Goal: Navigation & Orientation: Find specific page/section

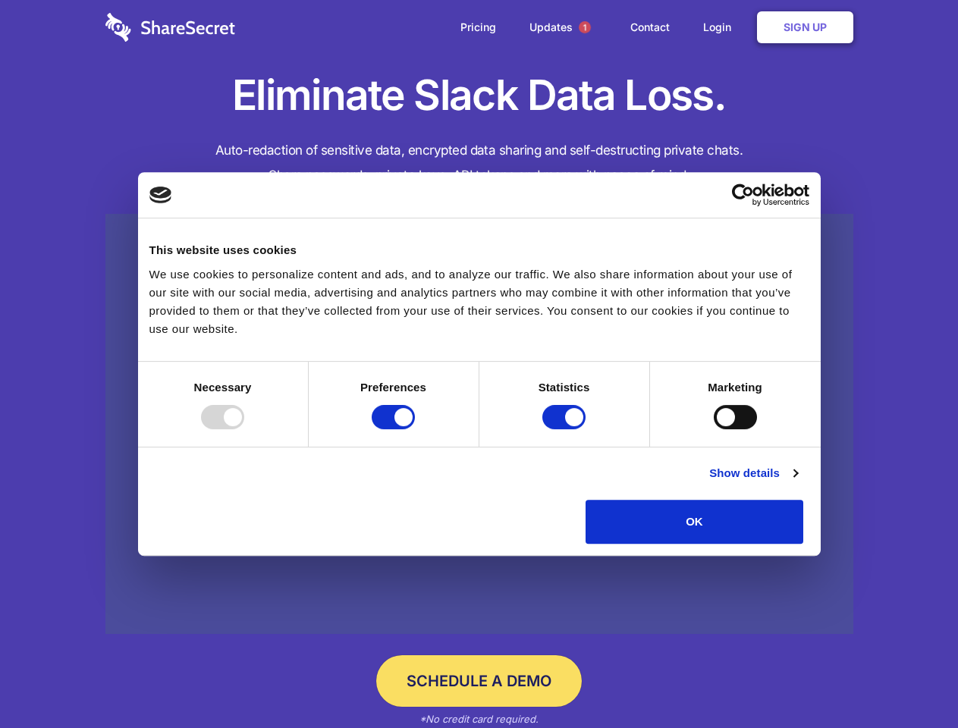
click at [244, 429] on div at bounding box center [222, 417] width 43 height 24
click at [415, 429] on input "Preferences" at bounding box center [393, 417] width 43 height 24
checkbox input "false"
click at [566, 429] on input "Statistics" at bounding box center [563, 417] width 43 height 24
checkbox input "false"
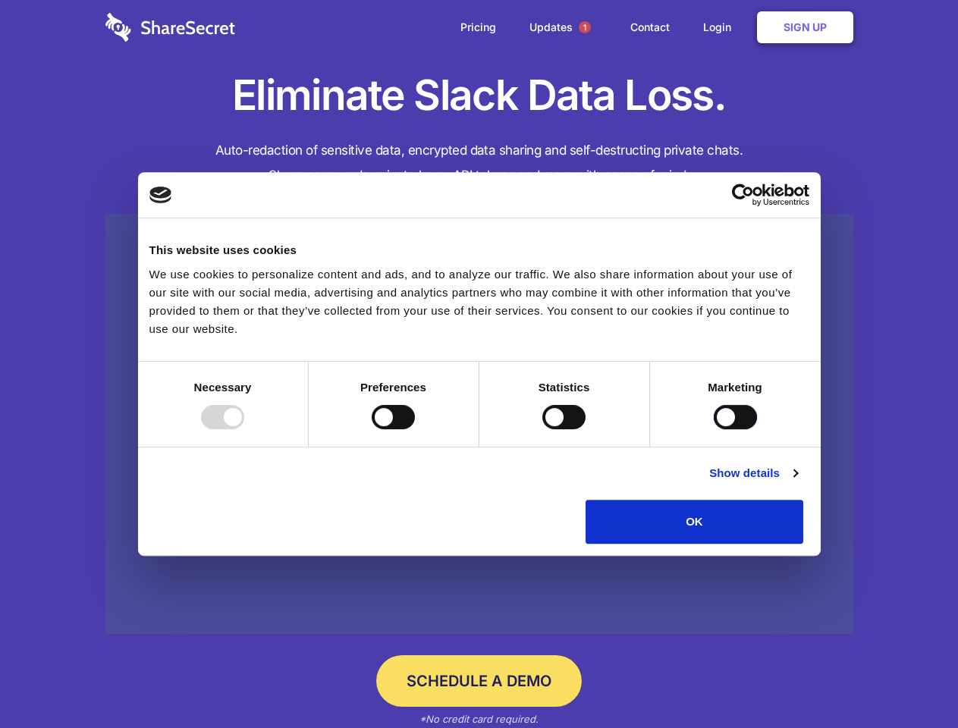
click at [714, 429] on input "Marketing" at bounding box center [735, 417] width 43 height 24
checkbox input "true"
click at [797, 482] on link "Show details" at bounding box center [753, 473] width 88 height 18
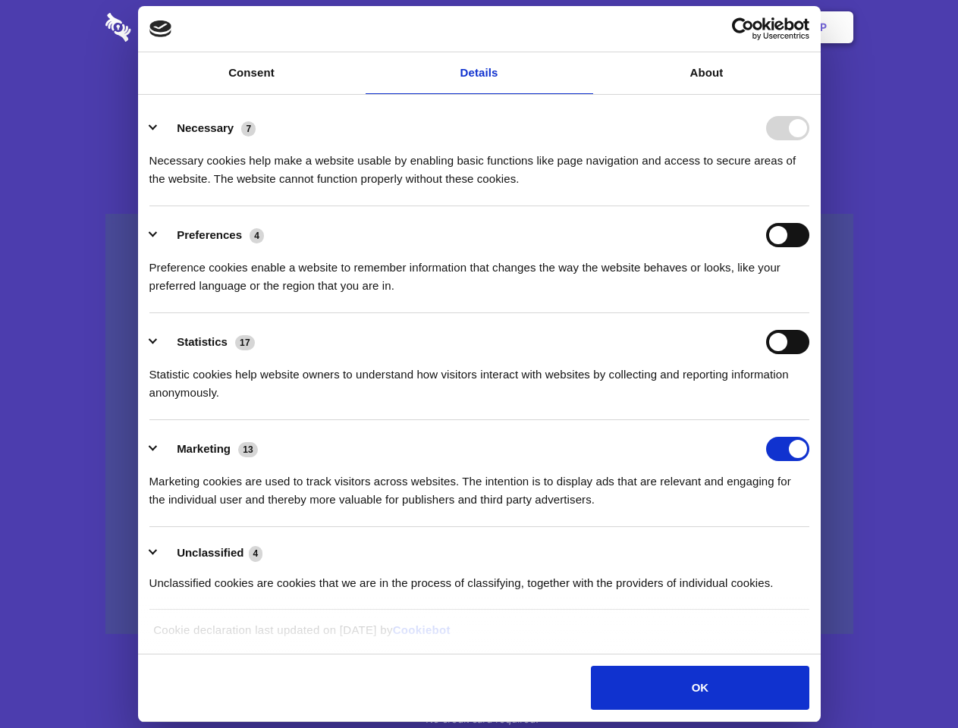
click at [809, 206] on li "Necessary 7 Necessary cookies help make a website usable by enabling basic func…" at bounding box center [479, 152] width 660 height 107
click at [584, 27] on span "1" at bounding box center [585, 27] width 12 height 12
